Goal: Check status: Check status

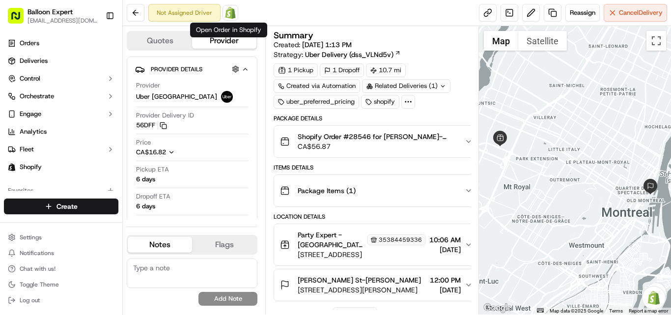
click at [230, 13] on img at bounding box center [230, 13] width 12 height 12
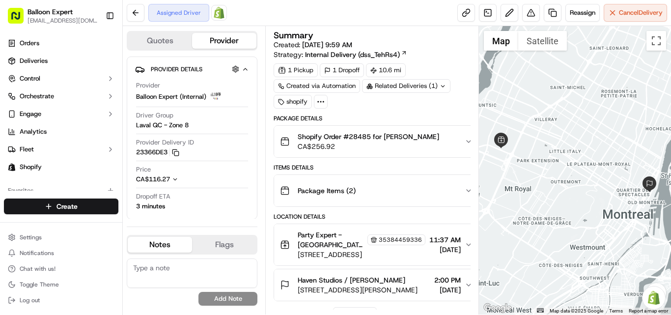
click at [220, 11] on img at bounding box center [219, 13] width 12 height 12
